Goal: Information Seeking & Learning: Learn about a topic

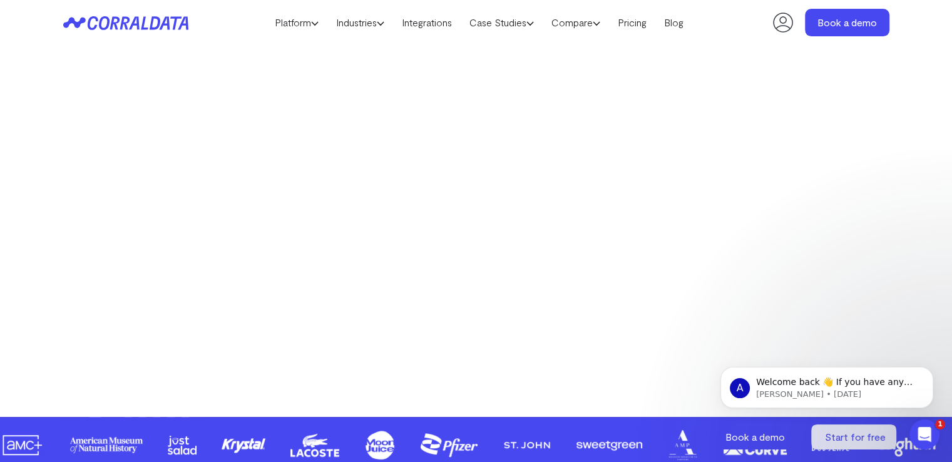
scroll to position [287, 0]
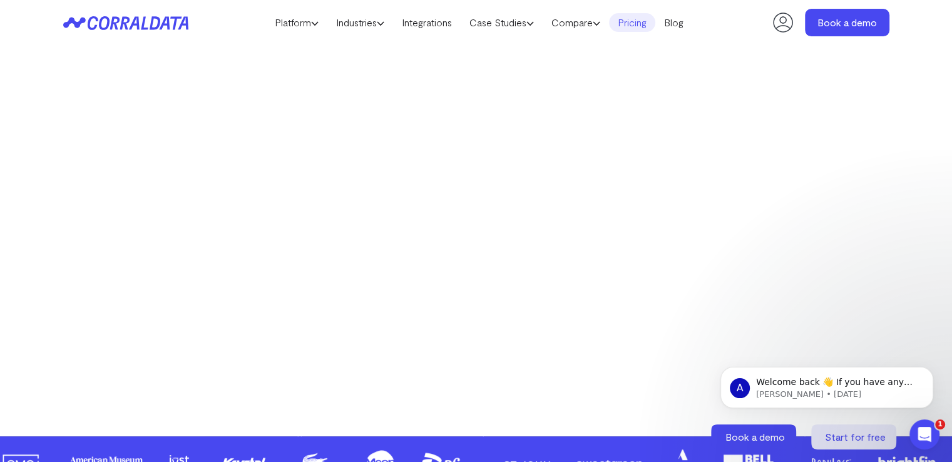
click at [631, 26] on link "Pricing" at bounding box center [632, 22] width 46 height 19
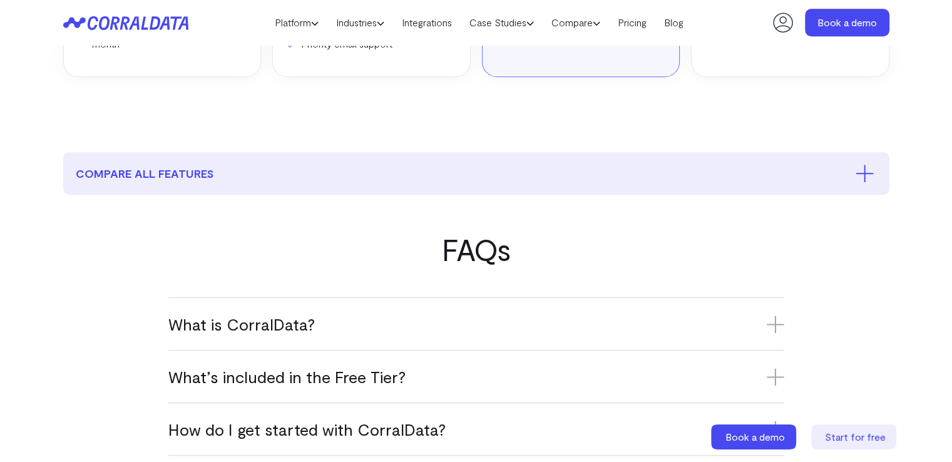
scroll to position [662, 0]
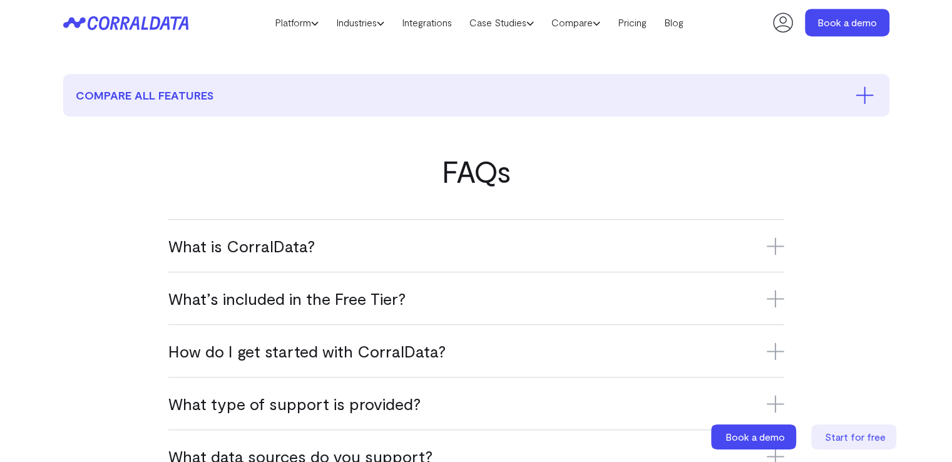
click at [543, 249] on h3 "What is CorralData?" at bounding box center [476, 245] width 616 height 21
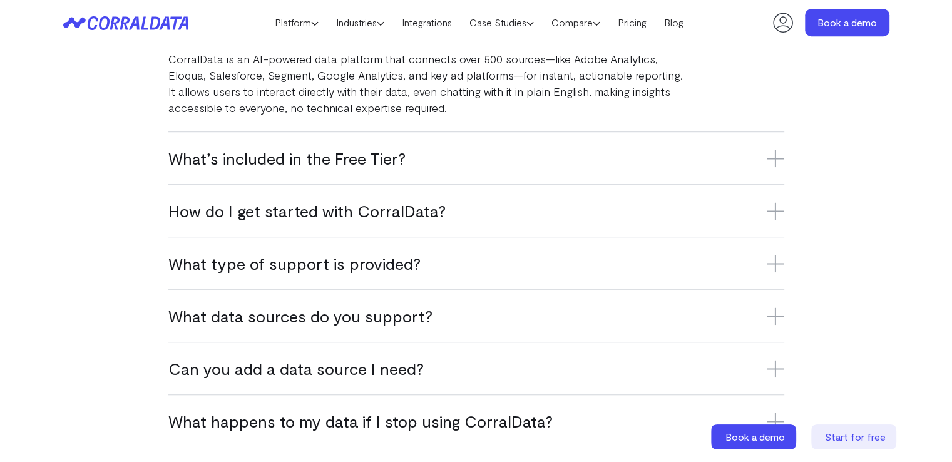
scroll to position [849, 0]
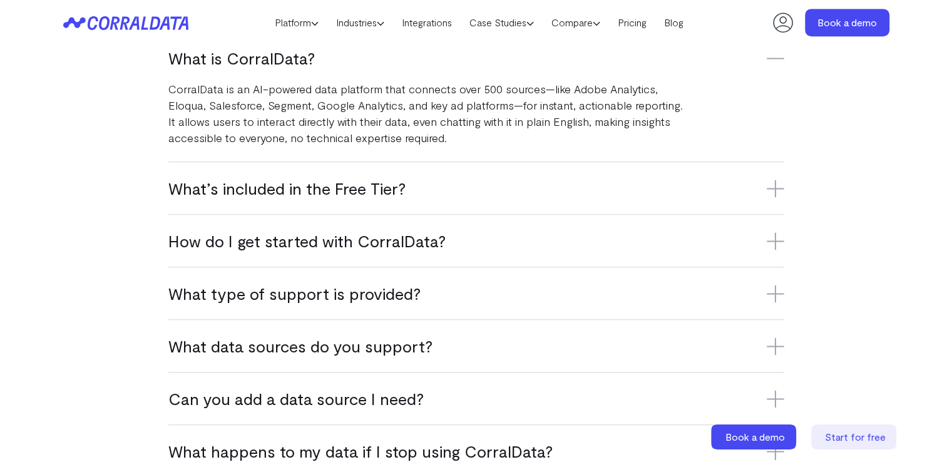
click at [415, 245] on h3 "How do I get started with CorralData?" at bounding box center [476, 240] width 616 height 21
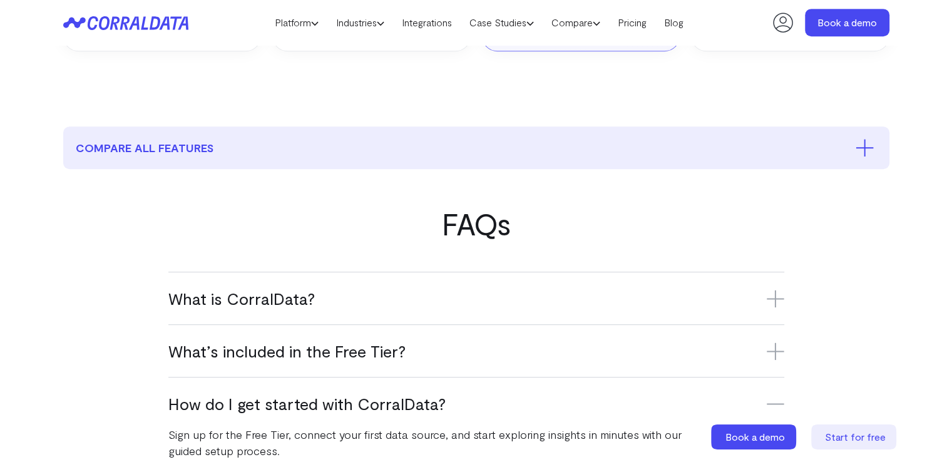
scroll to position [536, 0]
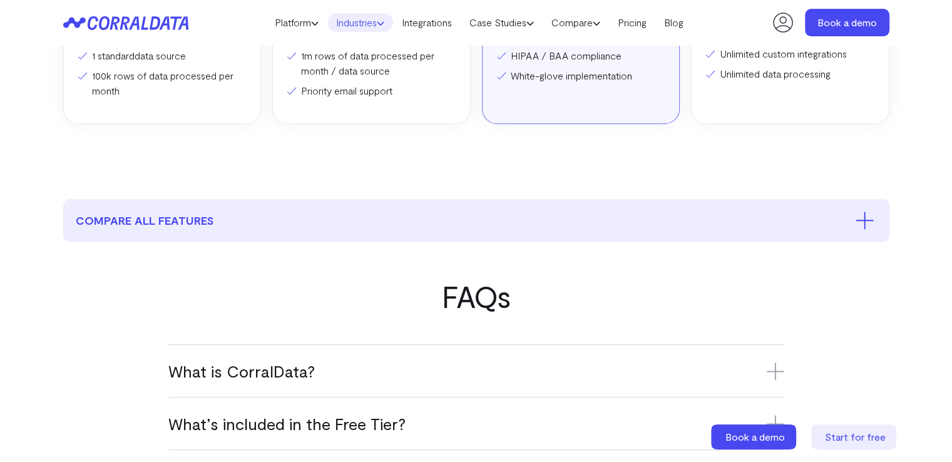
click at [352, 14] on link "Industries" at bounding box center [360, 22] width 66 height 19
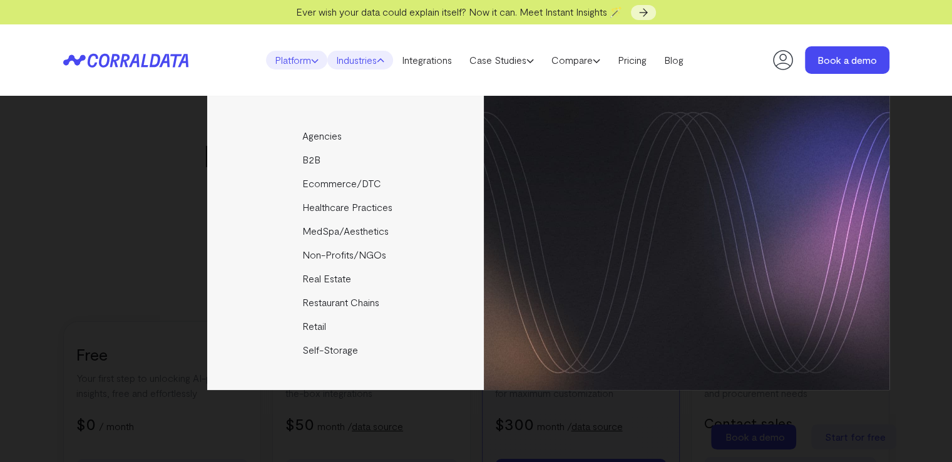
click at [277, 63] on link "Platform" at bounding box center [296, 60] width 61 height 19
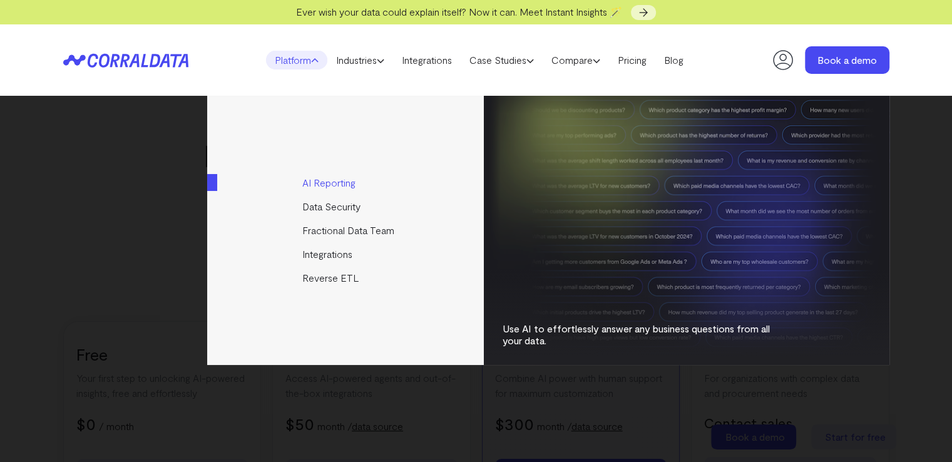
click at [323, 188] on link "AI Reporting" at bounding box center [346, 183] width 279 height 24
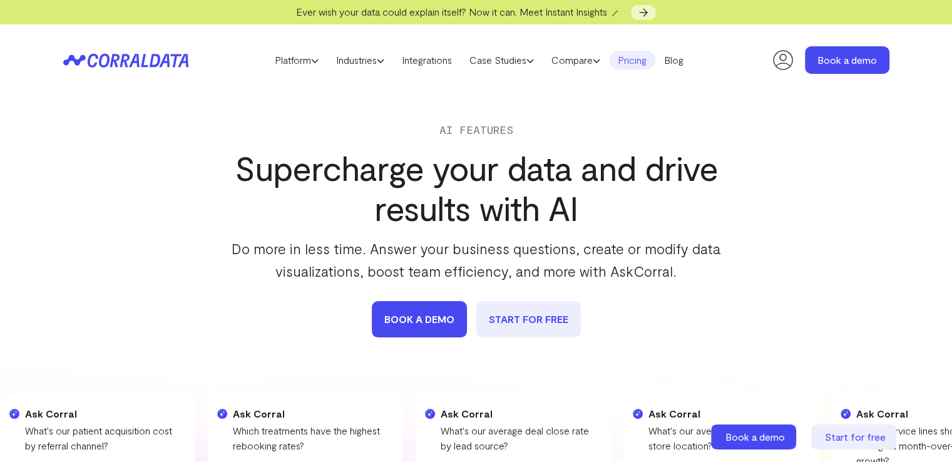
click at [638, 59] on link "Pricing" at bounding box center [632, 60] width 46 height 19
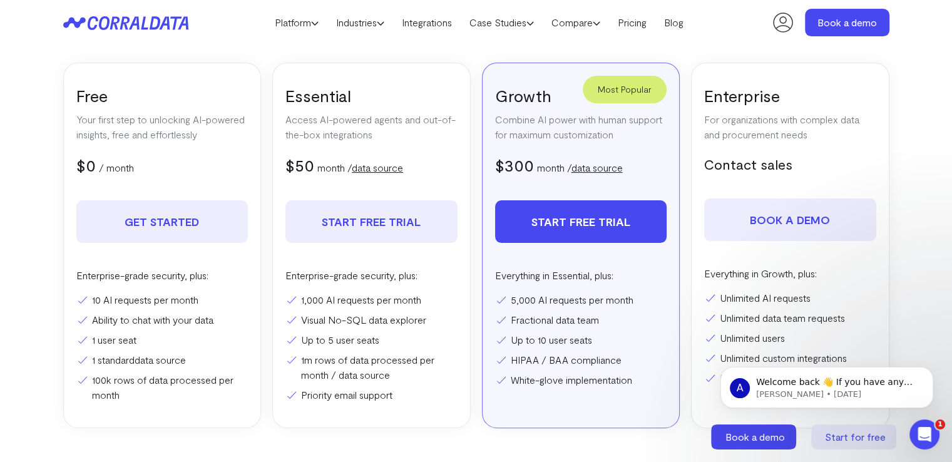
scroll to position [224, 0]
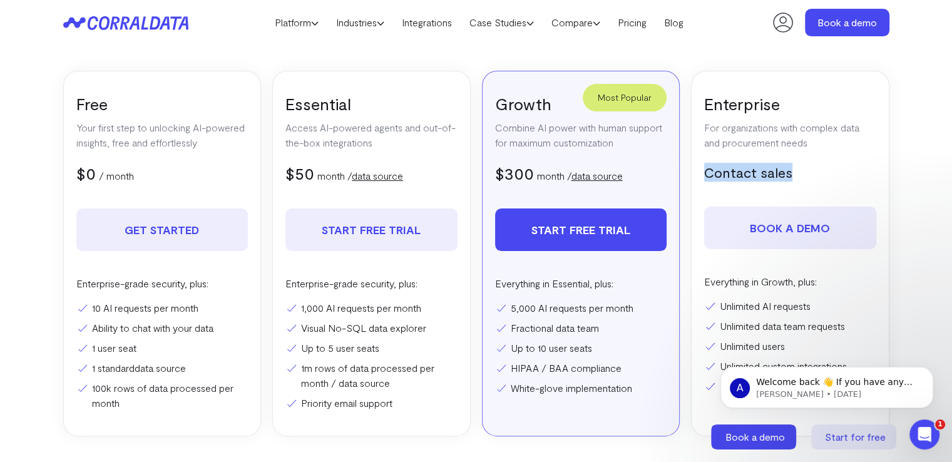
drag, startPoint x: 791, startPoint y: 173, endPoint x: 705, endPoint y: 173, distance: 85.8
click at [705, 173] on h5 "Contact sales" at bounding box center [790, 172] width 172 height 19
copy h5 "Contact sales"
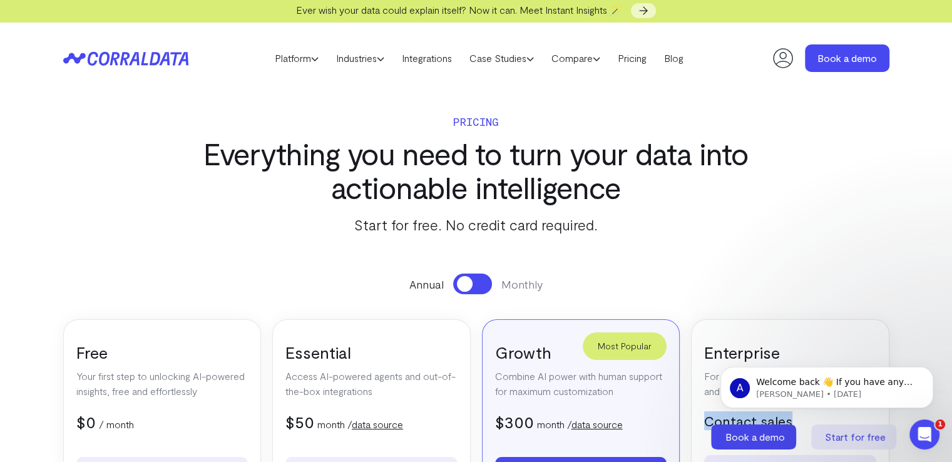
scroll to position [0, 0]
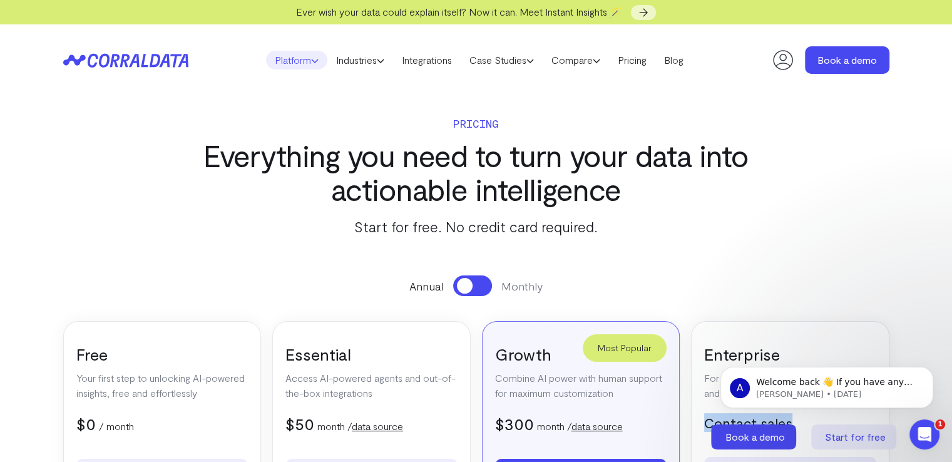
click at [308, 57] on link "Platform" at bounding box center [296, 60] width 61 height 19
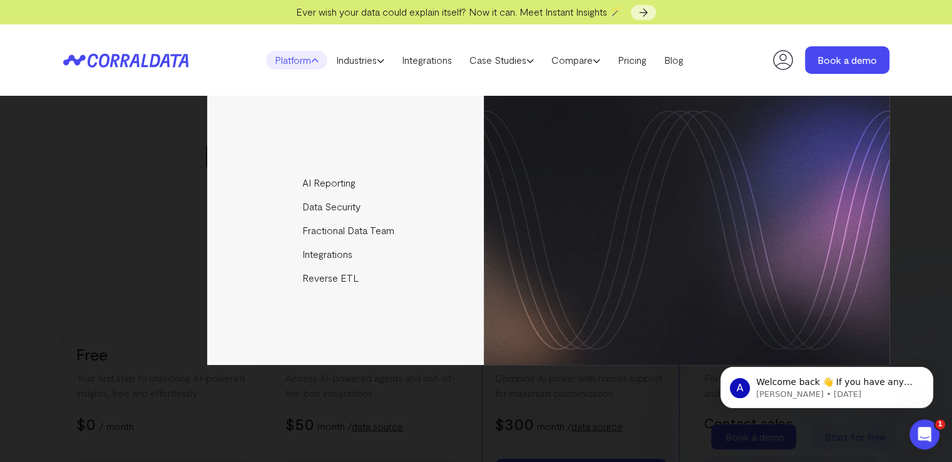
click at [146, 235] on div "AI Reporting Use AI to effortlessly answer any business questions from all your…" at bounding box center [476, 230] width 826 height 269
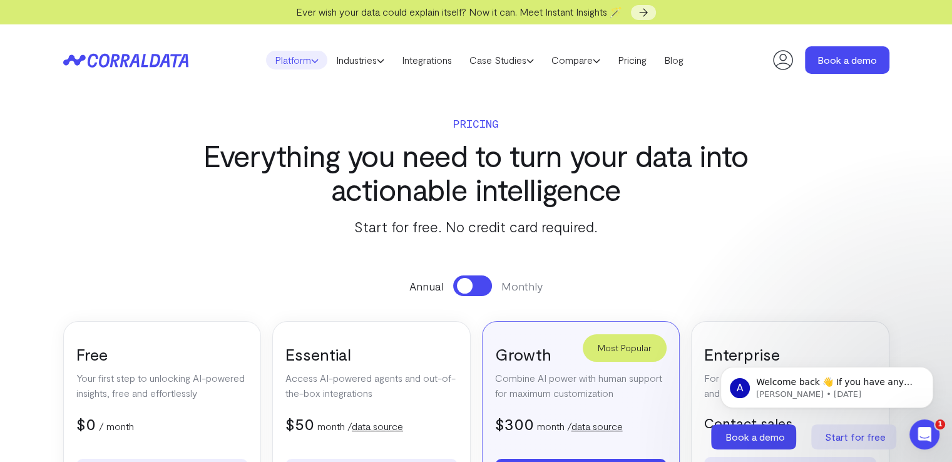
click at [280, 65] on link "Platform" at bounding box center [296, 60] width 61 height 19
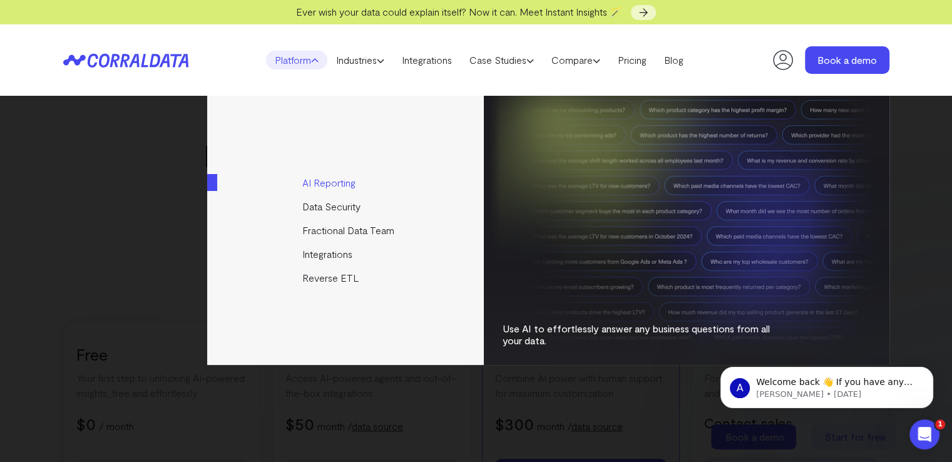
click at [312, 177] on link "AI Reporting" at bounding box center [346, 183] width 279 height 24
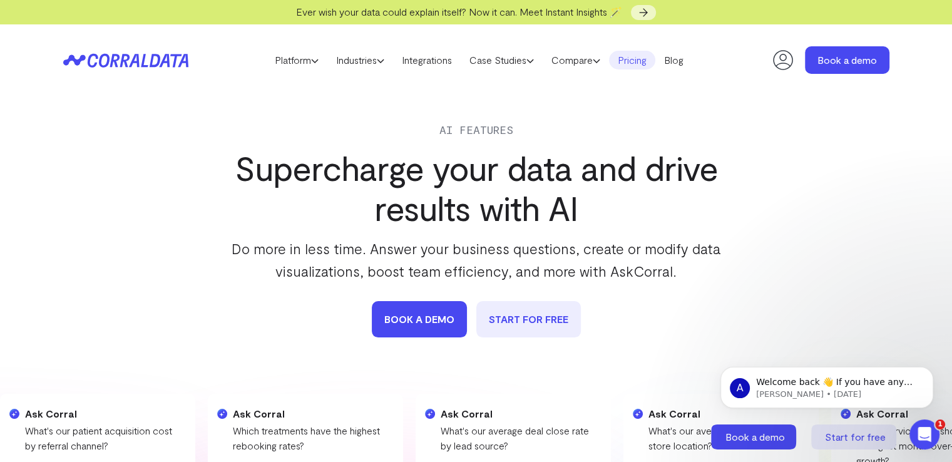
click at [639, 57] on link "Pricing" at bounding box center [632, 60] width 46 height 19
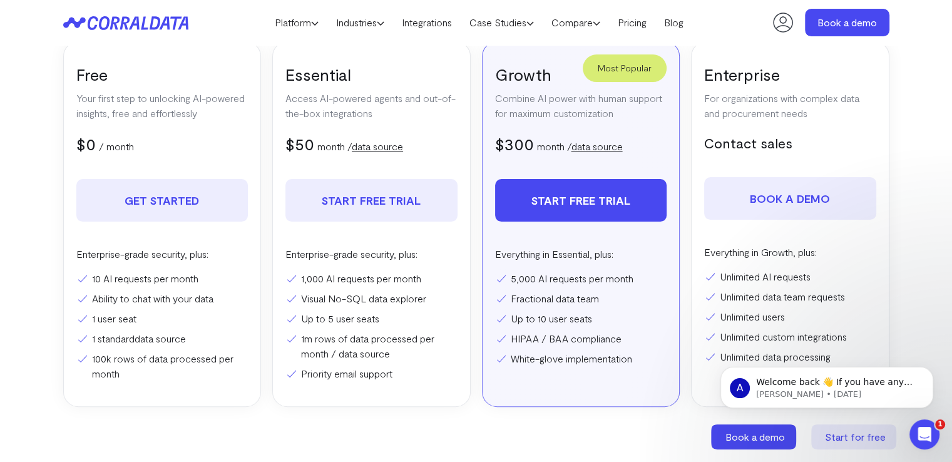
scroll to position [223, 0]
